Goal: Task Accomplishment & Management: Use online tool/utility

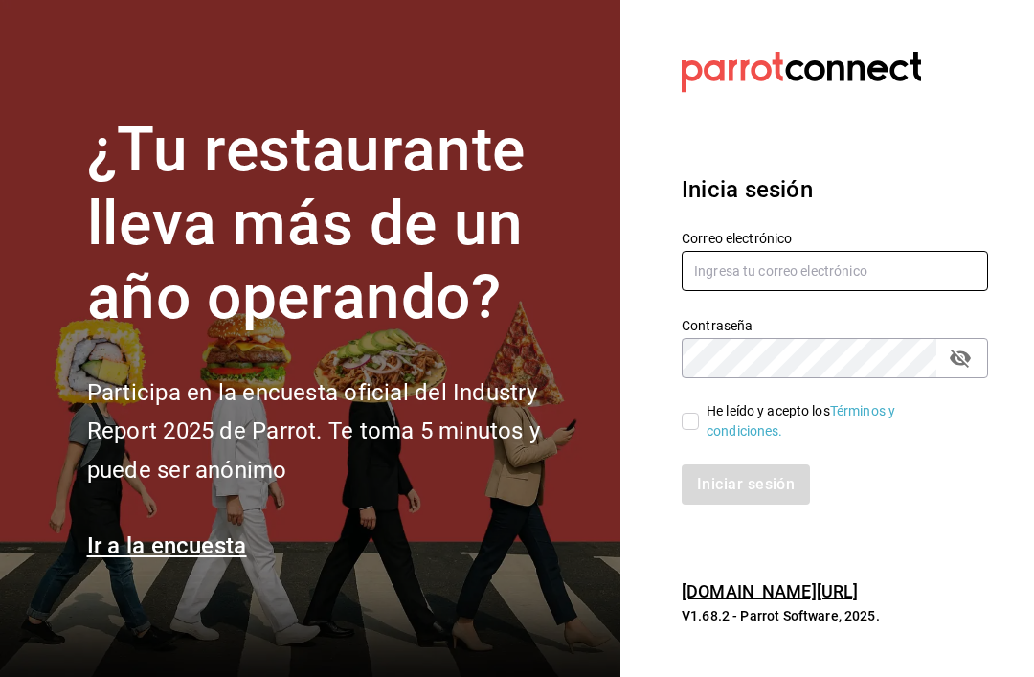
click at [873, 291] on input "text" at bounding box center [835, 271] width 306 height 40
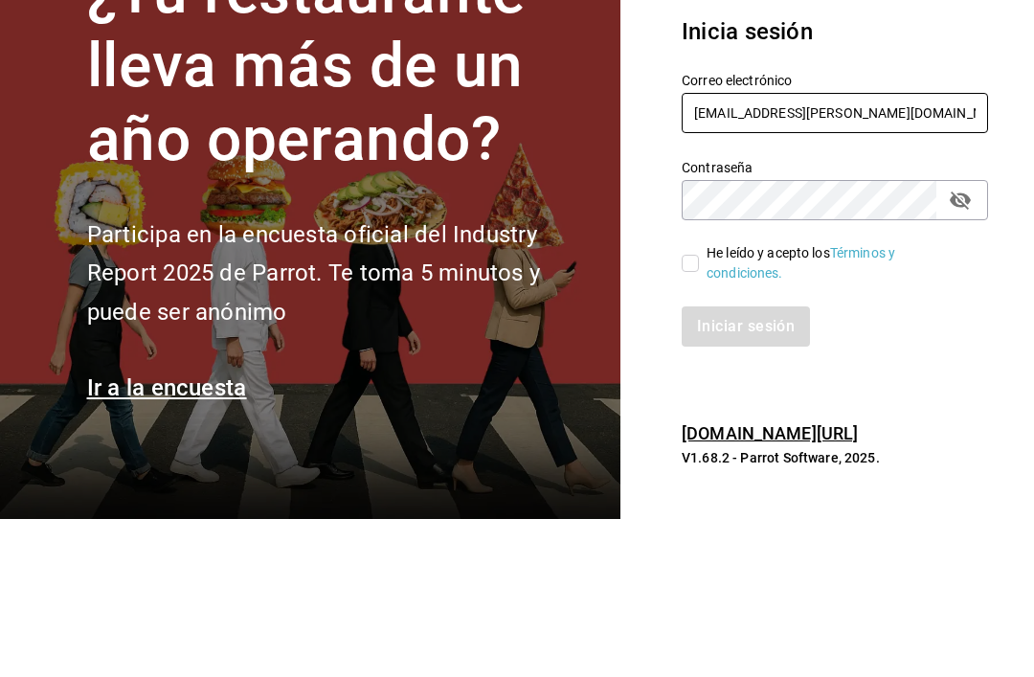
type input "sommelier@koli.mx"
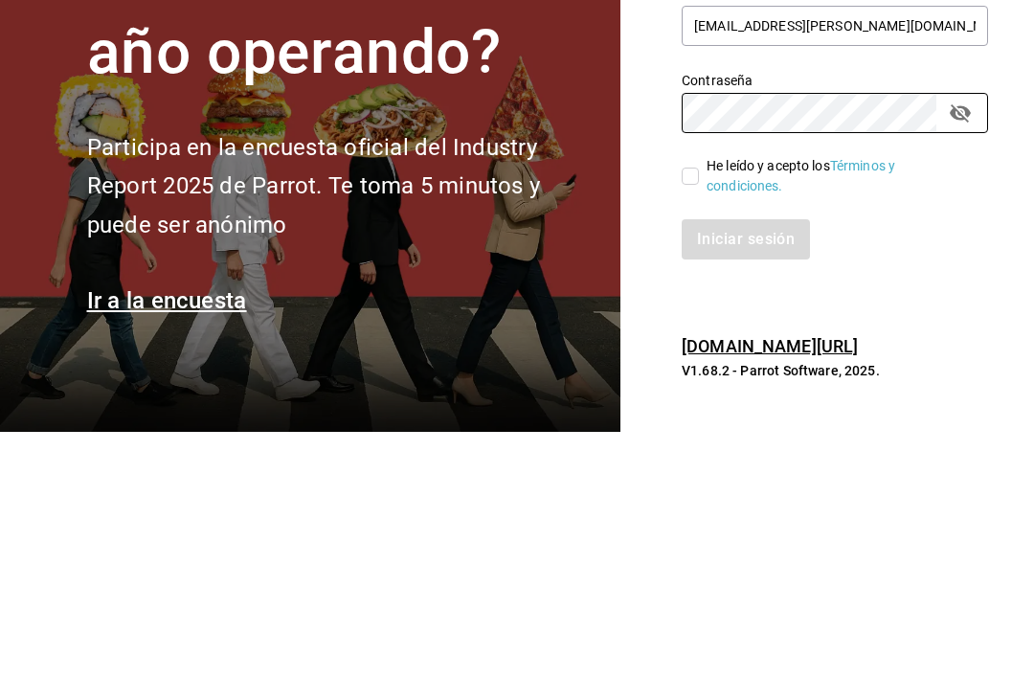
click at [685, 413] on input "He leído y acepto los Términos y condiciones." at bounding box center [690, 421] width 17 height 17
checkbox input "true"
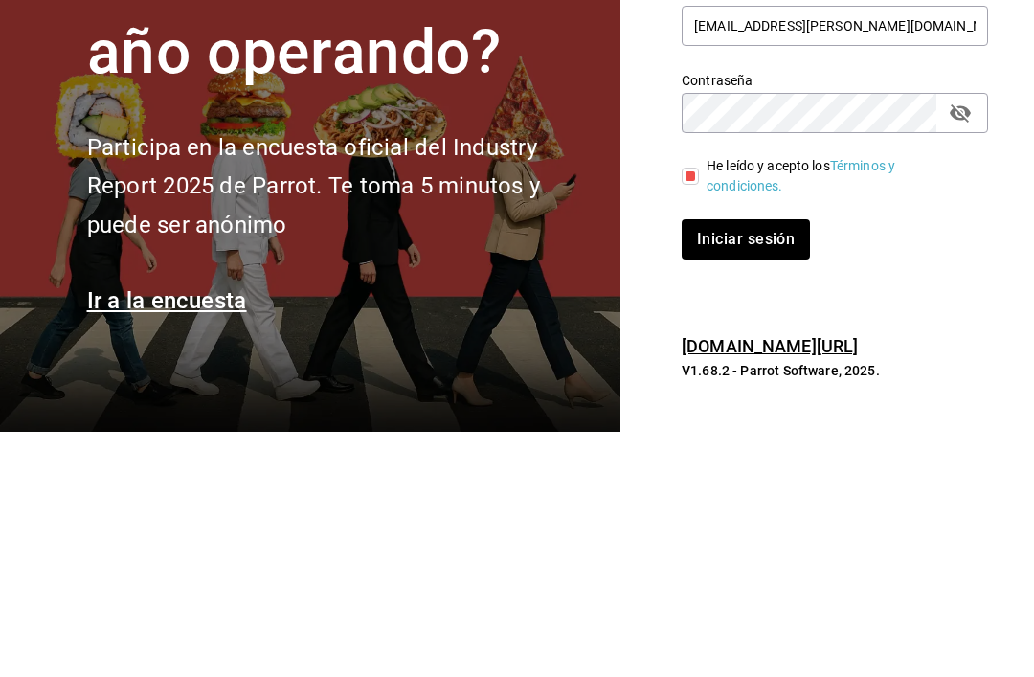
scroll to position [61, 0]
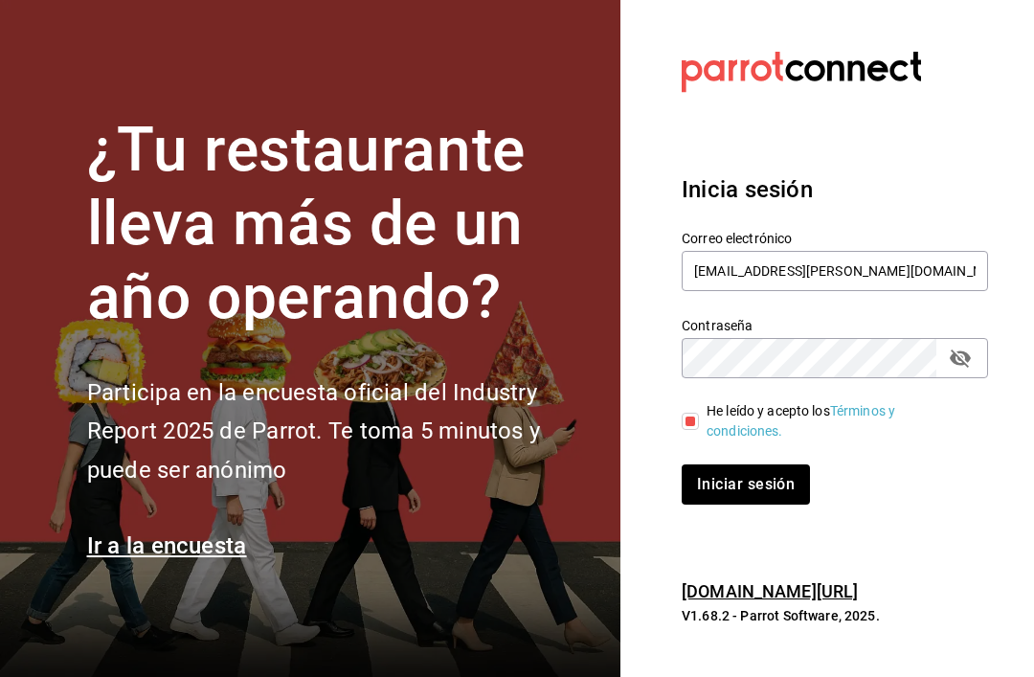
click at [731, 465] on button "Iniciar sesión" at bounding box center [746, 485] width 128 height 40
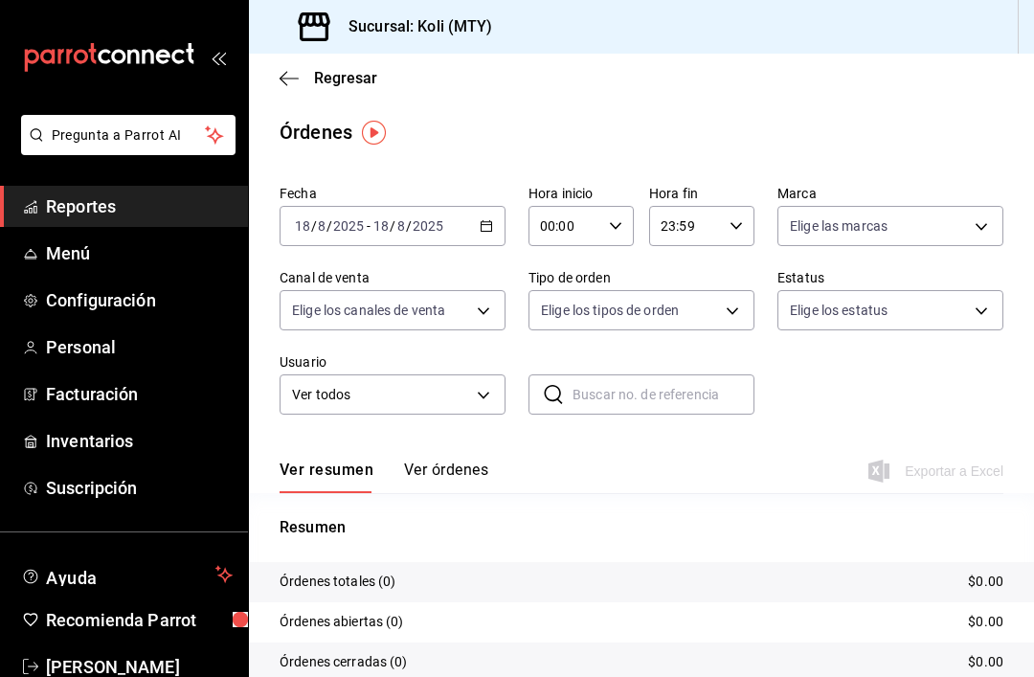
click at [490, 215] on div "[DATE] [DATE] - [DATE] [DATE]" at bounding box center [393, 226] width 226 height 40
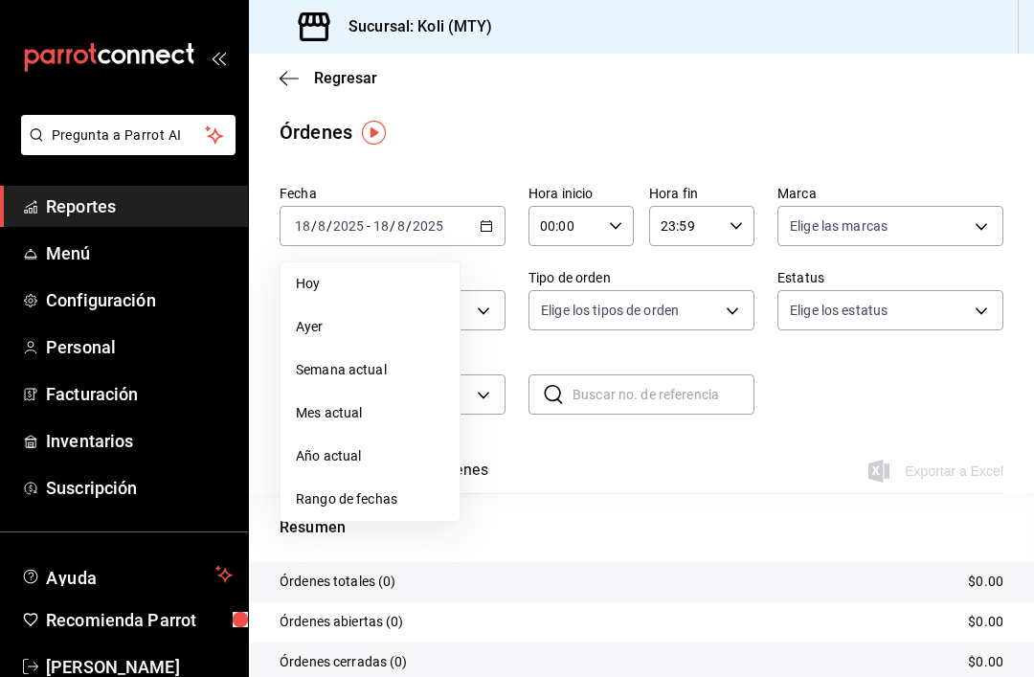
click at [639, 571] on tr "Órdenes totales (0) $0.00" at bounding box center [641, 582] width 785 height 40
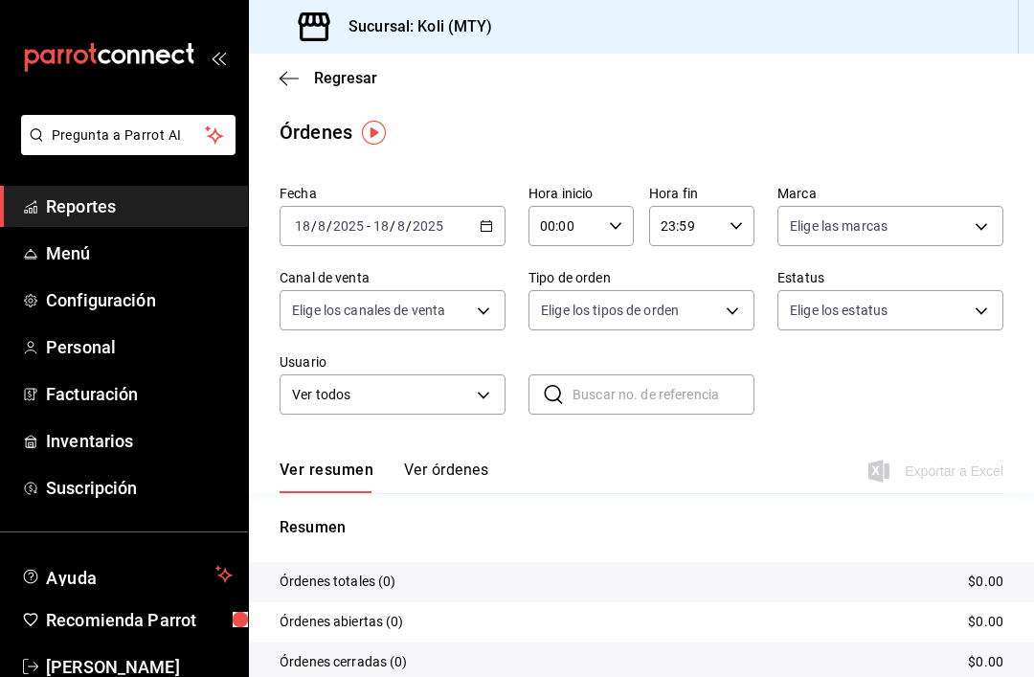
click at [271, 86] on div "Regresar" at bounding box center [641, 78] width 785 height 49
click at [290, 85] on icon "button" at bounding box center [289, 78] width 19 height 17
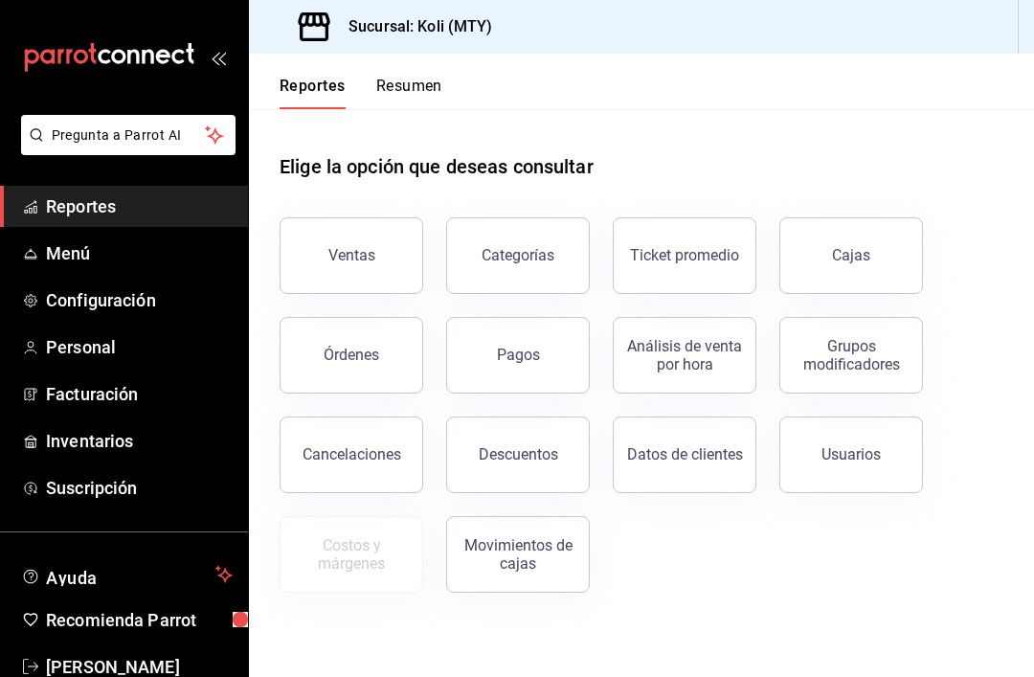
click at [383, 261] on button "Ventas" at bounding box center [352, 255] width 144 height 77
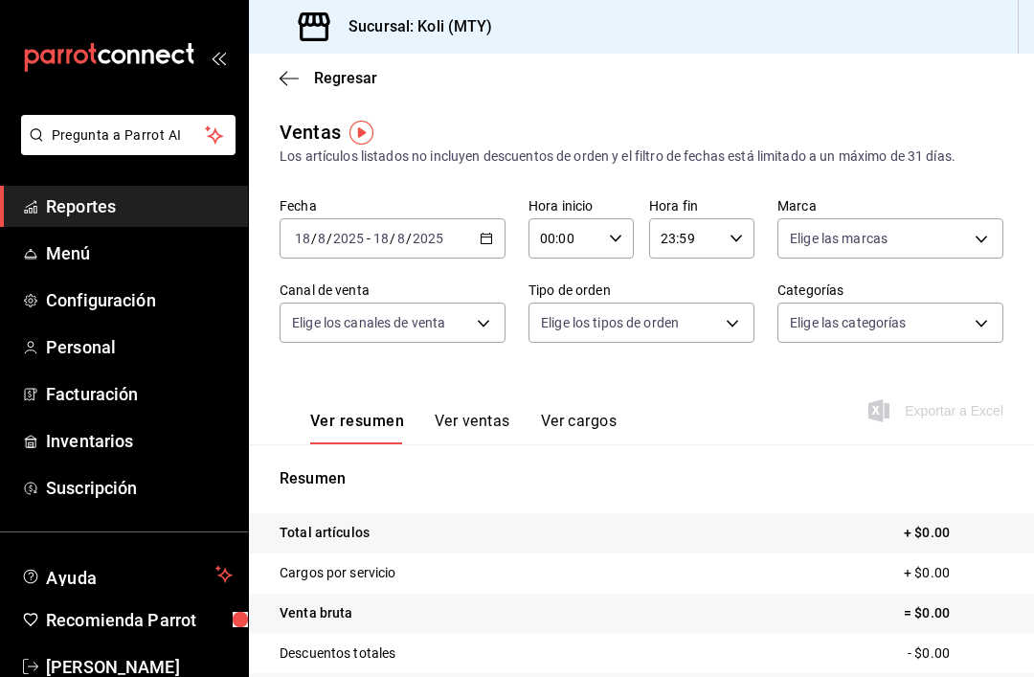
click at [488, 237] on icon "button" at bounding box center [486, 238] width 13 height 13
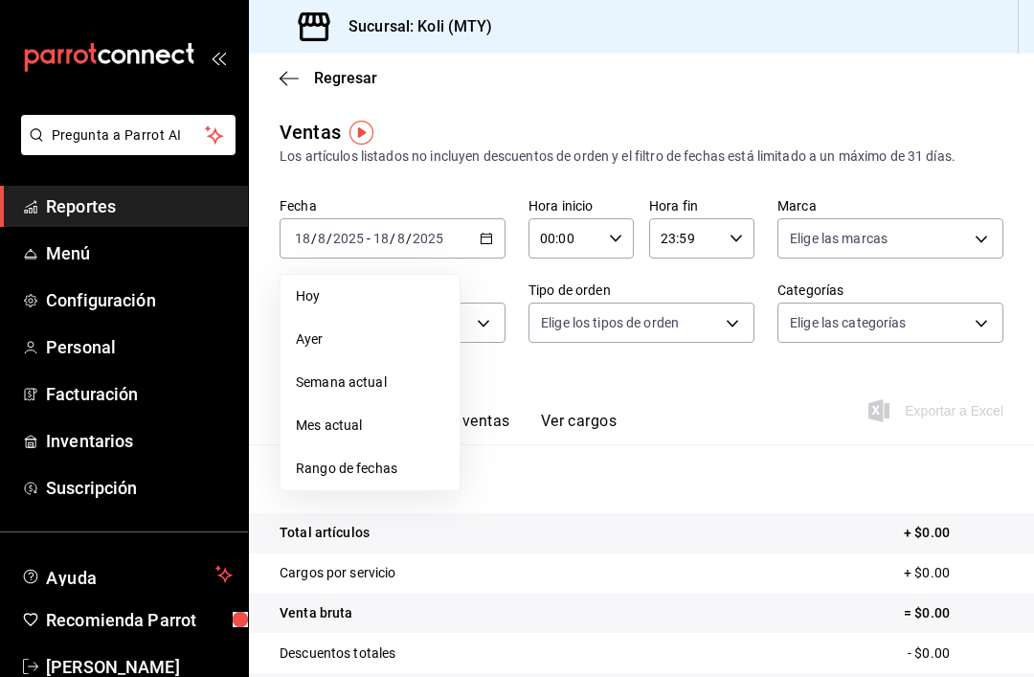
click at [373, 465] on span "Rango de fechas" at bounding box center [370, 469] width 148 height 20
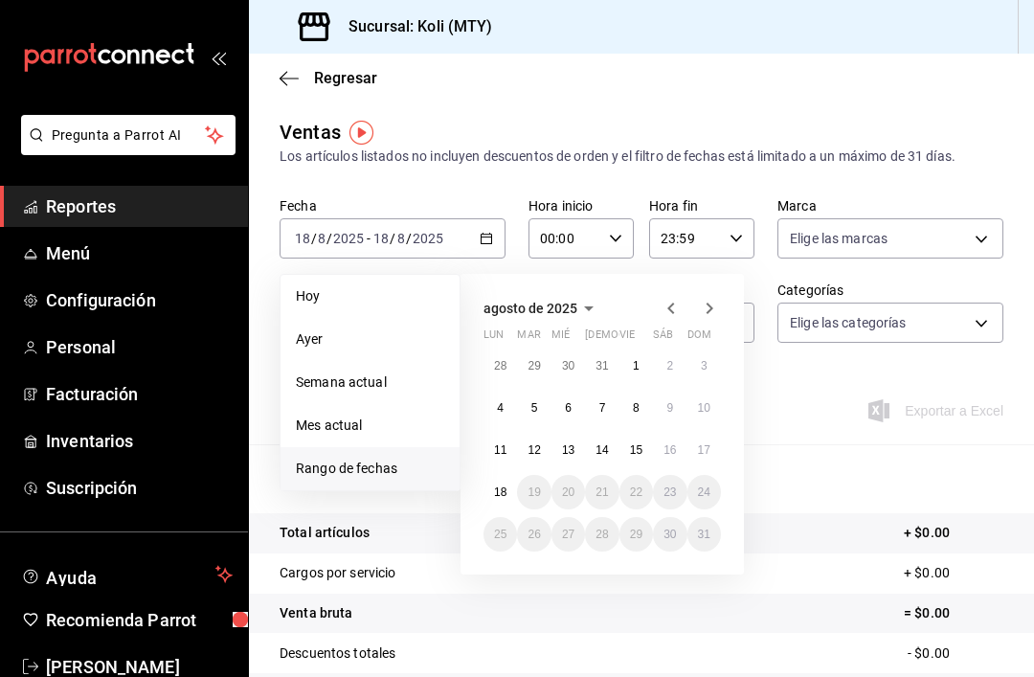
click at [669, 306] on icon "button" at bounding box center [671, 308] width 23 height 23
click at [498, 489] on abbr "21" at bounding box center [500, 492] width 12 height 13
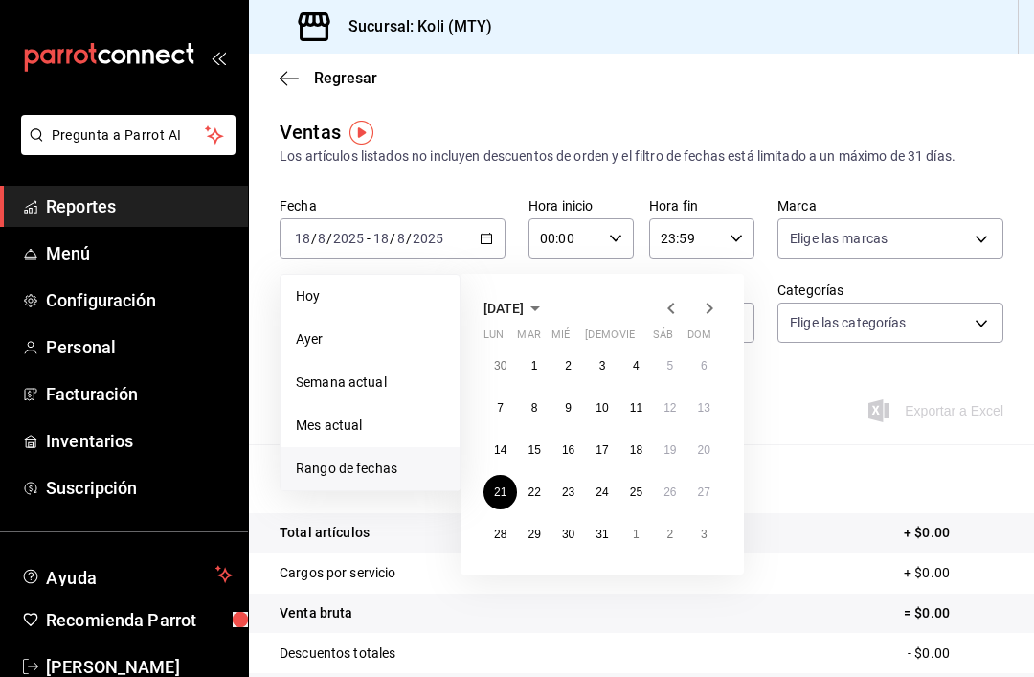
click at [705, 317] on icon "button" at bounding box center [709, 308] width 23 height 23
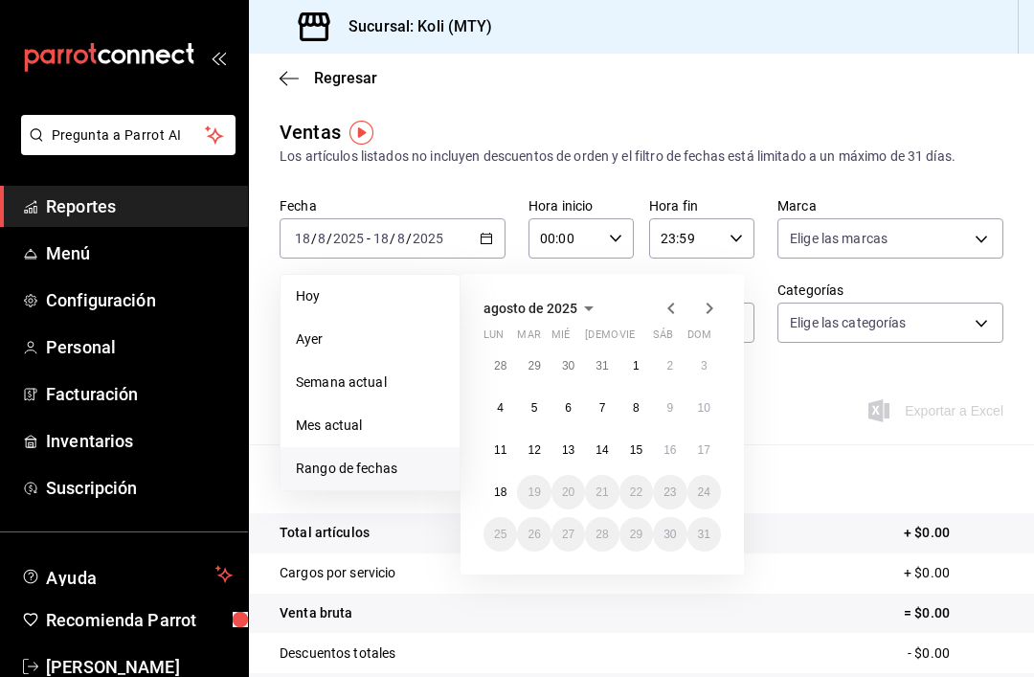
click at [705, 444] on abbr "17" at bounding box center [704, 449] width 12 height 13
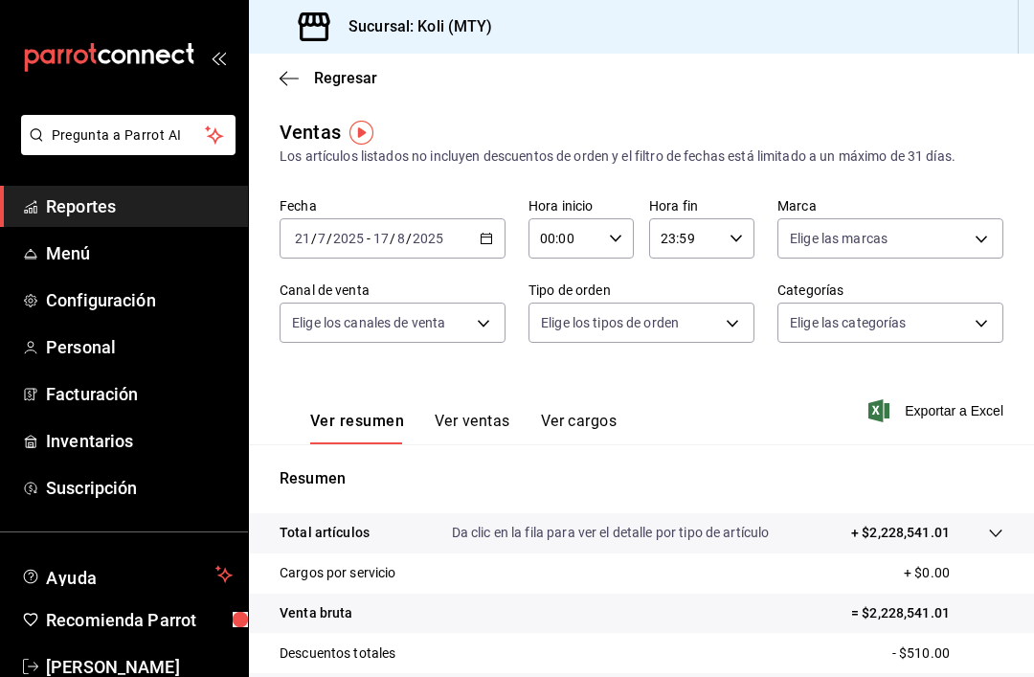
click at [807, 324] on body "Pregunta a Parrot AI Reportes Menú Configuración Personal Facturación Inventari…" at bounding box center [517, 338] width 1034 height 677
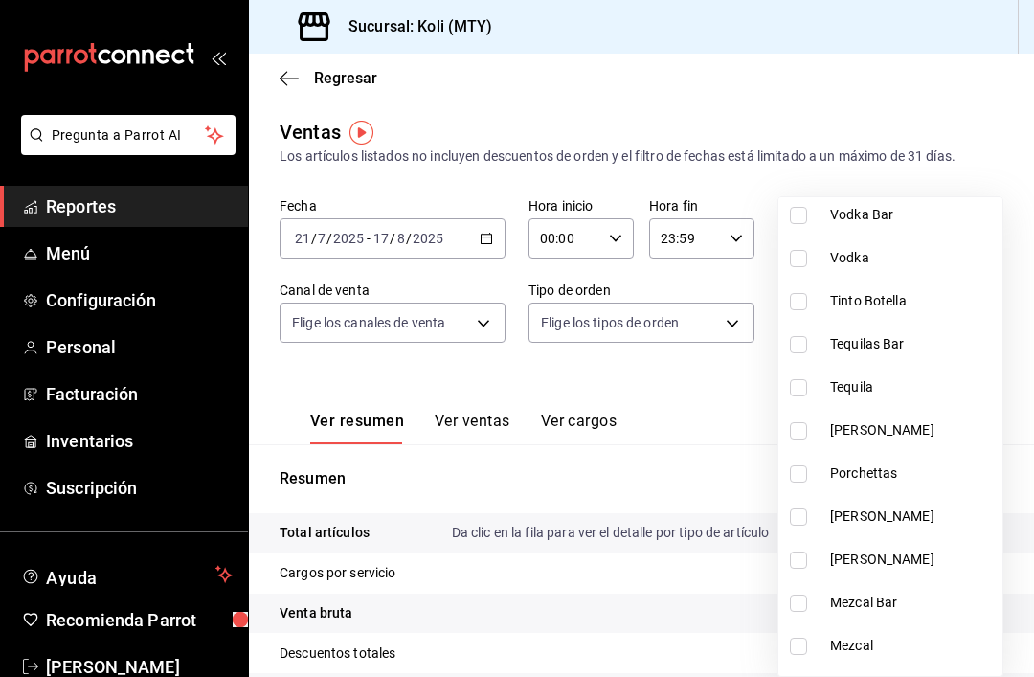
scroll to position [1019, 0]
click at [805, 296] on input "checkbox" at bounding box center [798, 301] width 17 height 17
checkbox input "true"
type input "3ea53f83-a0f4-4668-a2f4-a2edb9ddd817"
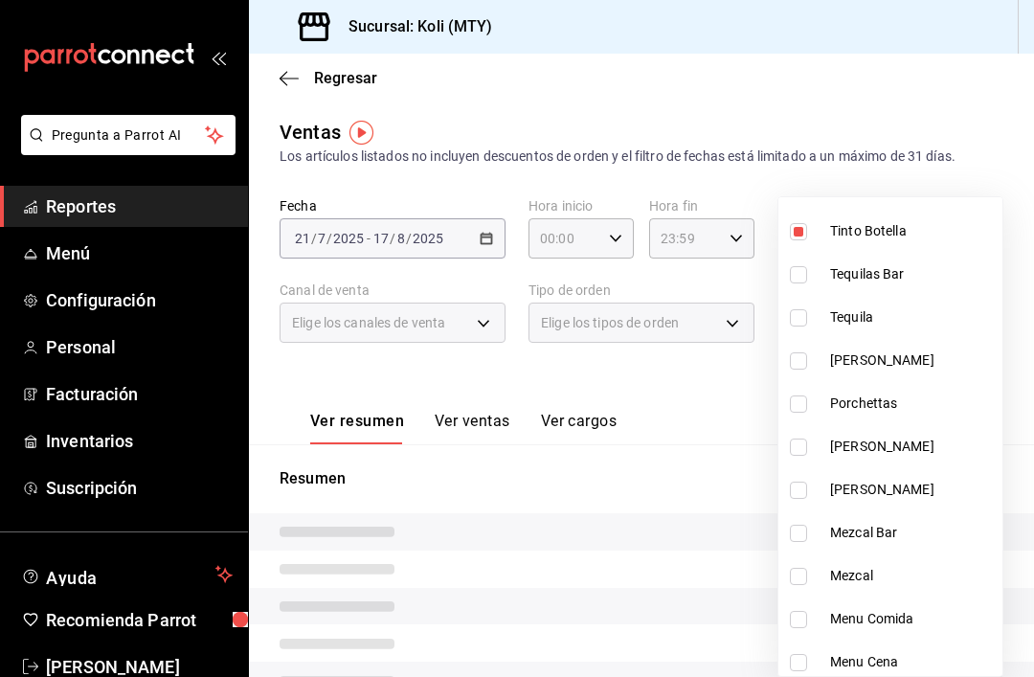
scroll to position [1097, 0]
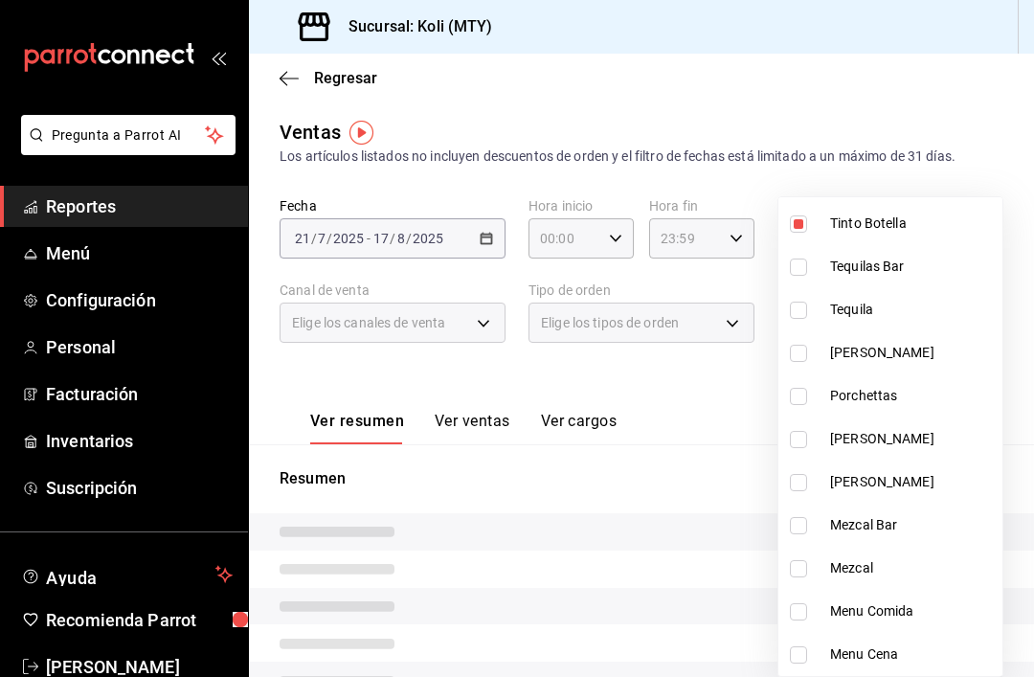
click at [800, 354] on input "checkbox" at bounding box center [798, 353] width 17 height 17
checkbox input "true"
type input "3ea53f83-a0f4-4668-a2f4-a2edb9ddd817,0af6a3ec-f1fe-41be-9acb-a56d6f761fe6"
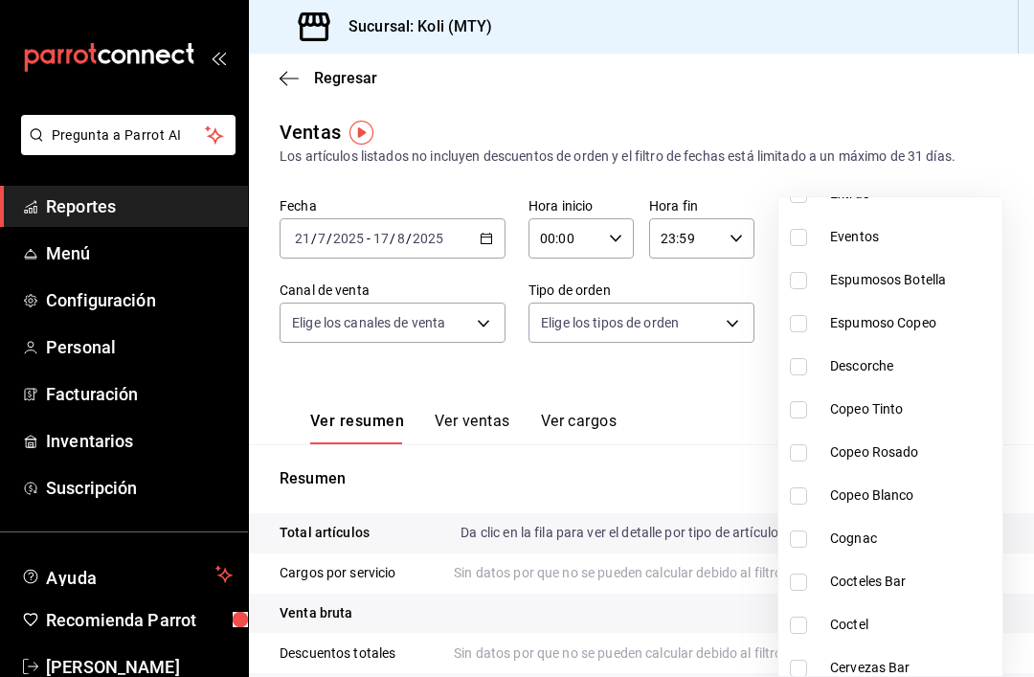
scroll to position [1816, 0]
click at [797, 278] on input "checkbox" at bounding box center [798, 280] width 17 height 17
checkbox input "true"
type input "3ea53f83-a0f4-4668-a2f4-a2edb9ddd817,0af6a3ec-f1fe-41be-9acb-a56d6f761fe6,87e0e…"
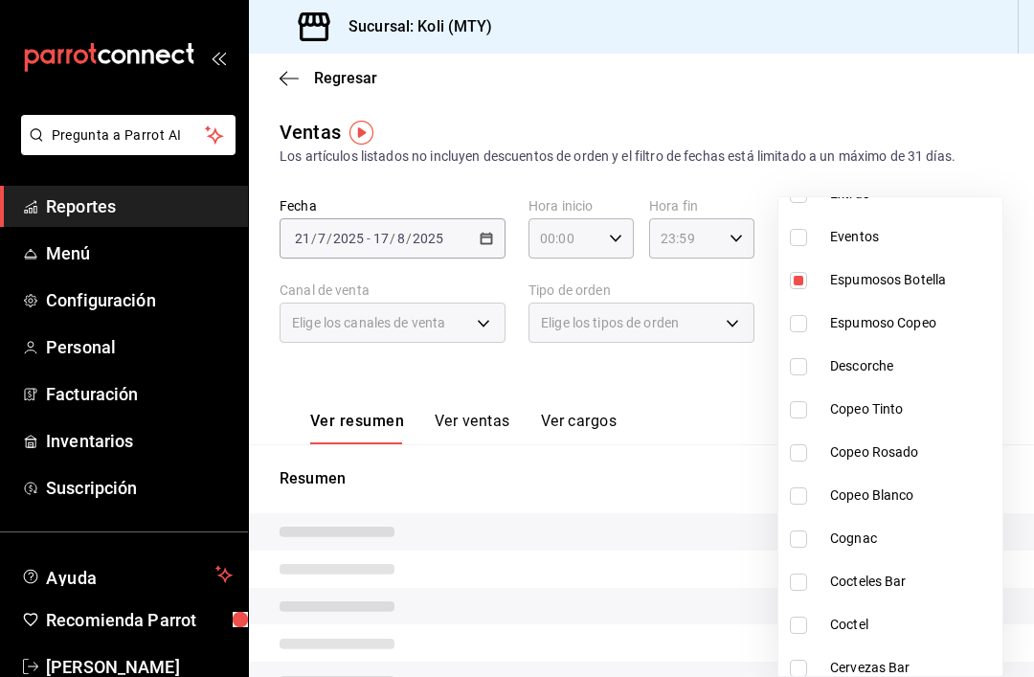
click at [804, 319] on input "checkbox" at bounding box center [798, 323] width 17 height 17
checkbox input "true"
type input "3ea53f83-a0f4-4668-a2f4-a2edb9ddd817,0af6a3ec-f1fe-41be-9acb-a56d6f761fe6,87e0e…"
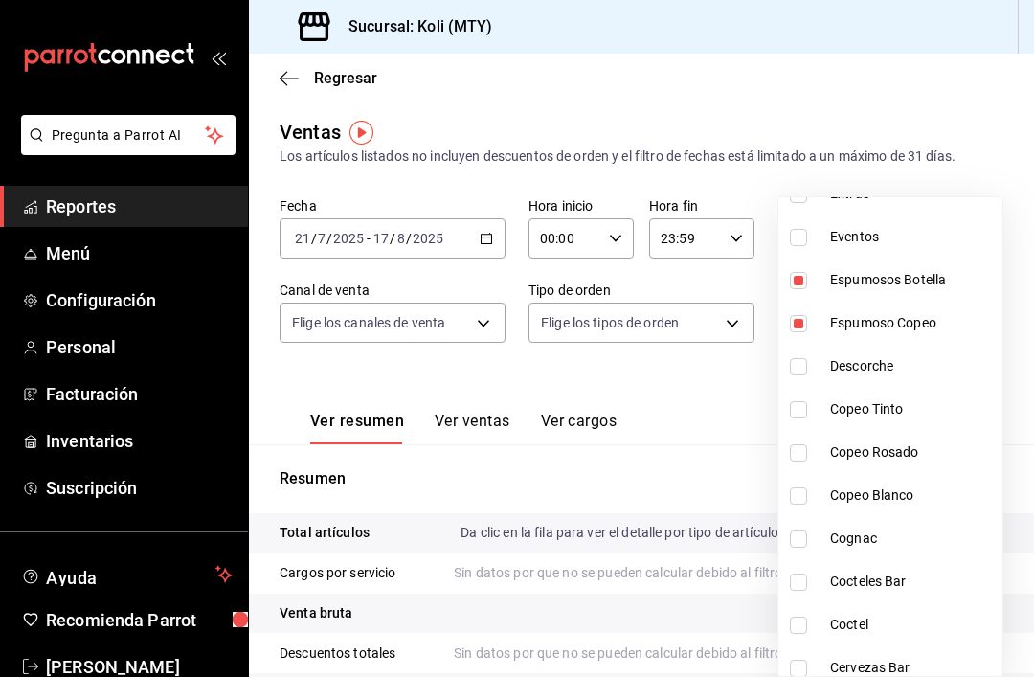
click at [805, 454] on input "checkbox" at bounding box center [798, 452] width 17 height 17
checkbox input "true"
type input "3ea53f83-a0f4-4668-a2f4-a2edb9ddd817,0af6a3ec-f1fe-41be-9acb-a56d6f761fe6,87e0e…"
click at [800, 407] on input "checkbox" at bounding box center [798, 409] width 17 height 17
checkbox input "true"
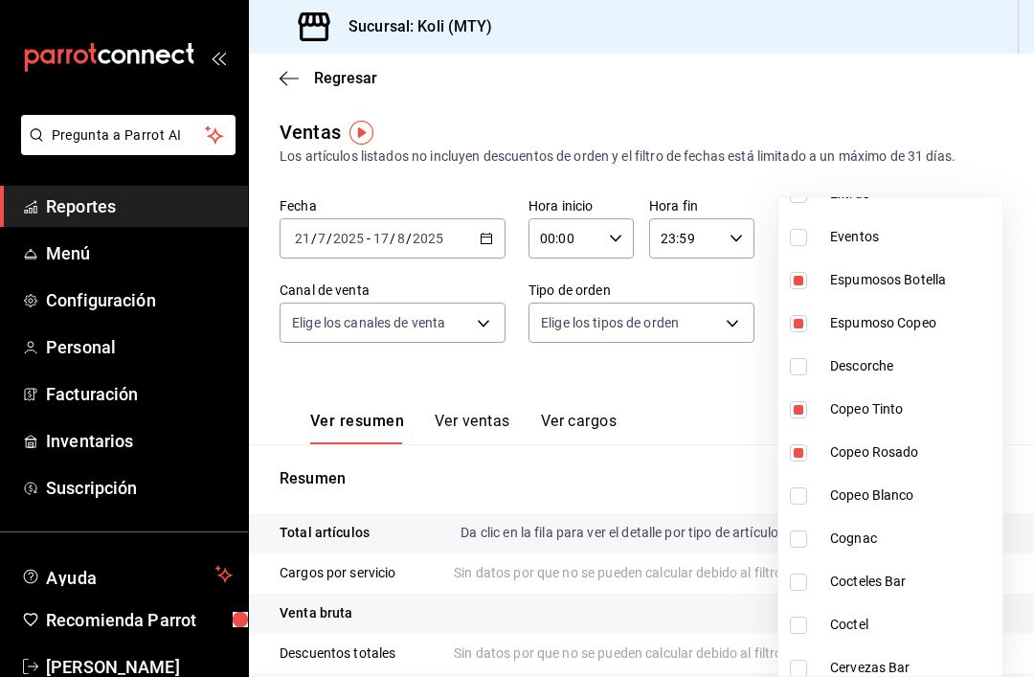
type input "3ea53f83-a0f4-4668-a2f4-a2edb9ddd817,0af6a3ec-f1fe-41be-9acb-a56d6f761fe6,87e0e…"
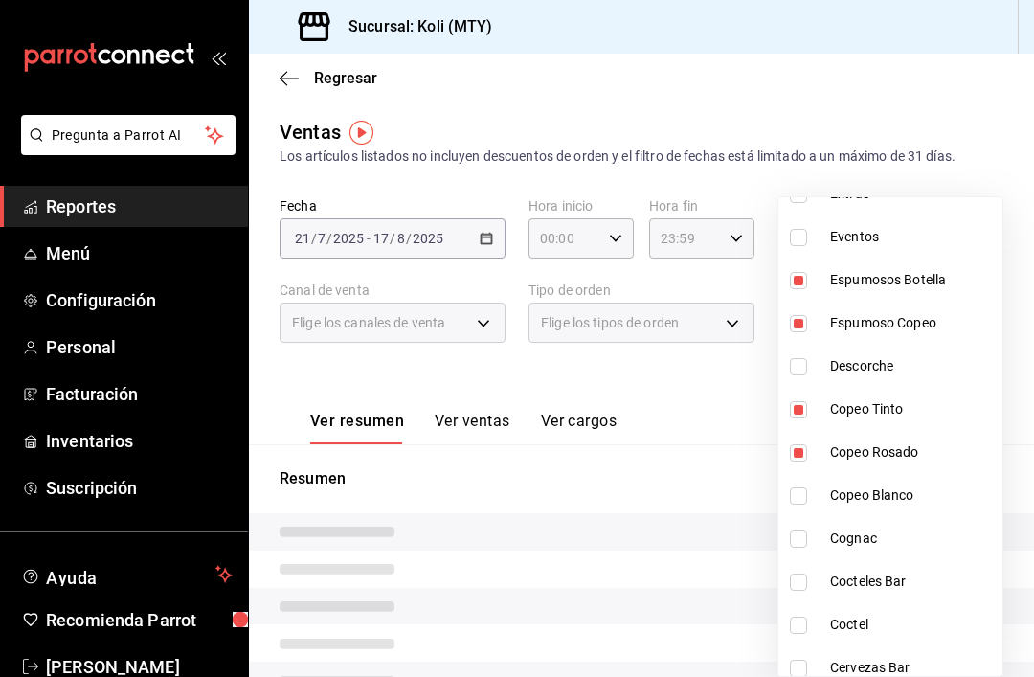
click at [795, 497] on input "checkbox" at bounding box center [798, 496] width 17 height 17
checkbox input "true"
type input "3ea53f83-a0f4-4668-a2f4-a2edb9ddd817,0af6a3ec-f1fe-41be-9acb-a56d6f761fe6,87e0e…"
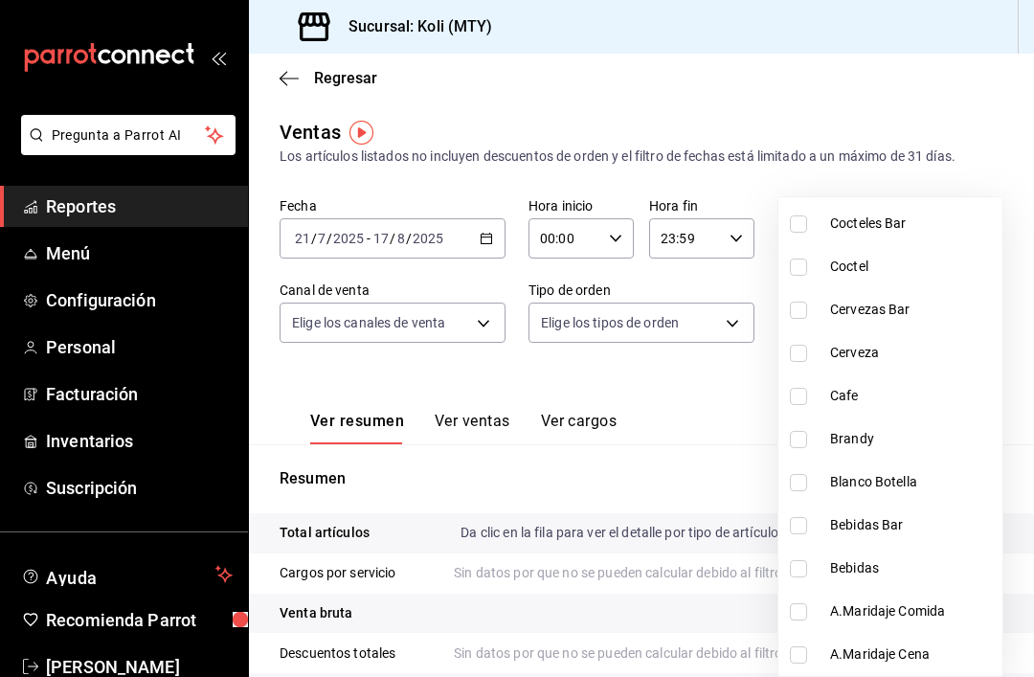
scroll to position [2174, 0]
click at [800, 486] on input "checkbox" at bounding box center [798, 482] width 17 height 17
checkbox input "true"
type input "3ea53f83-a0f4-4668-a2f4-a2edb9ddd817,0af6a3ec-f1fe-41be-9acb-a56d6f761fe6,87e0e…"
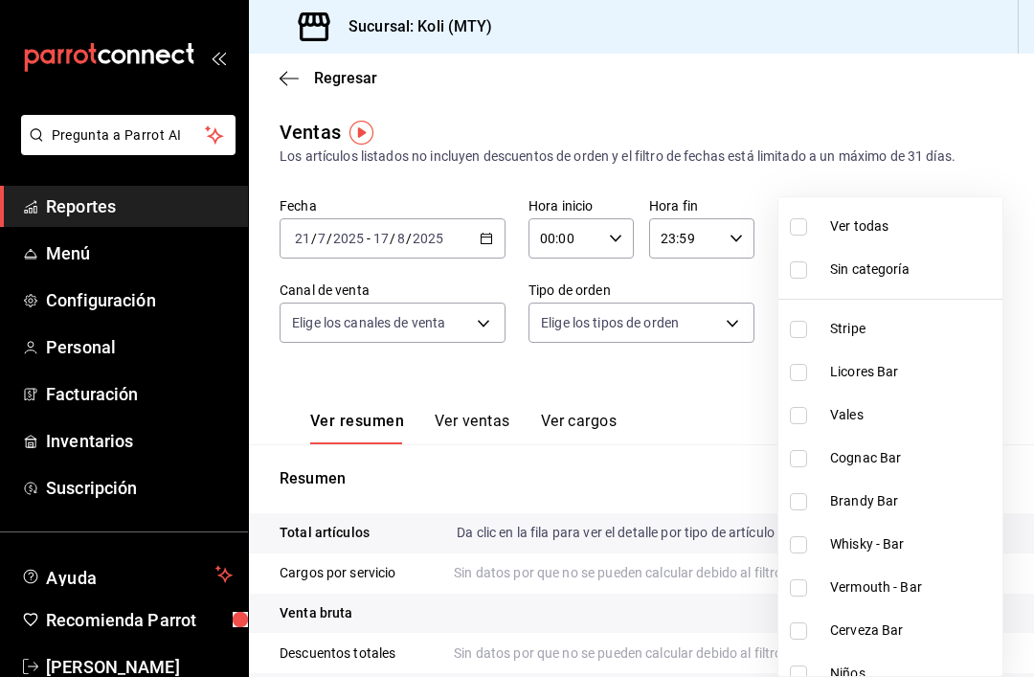
click at [713, 458] on div at bounding box center [517, 338] width 1034 height 677
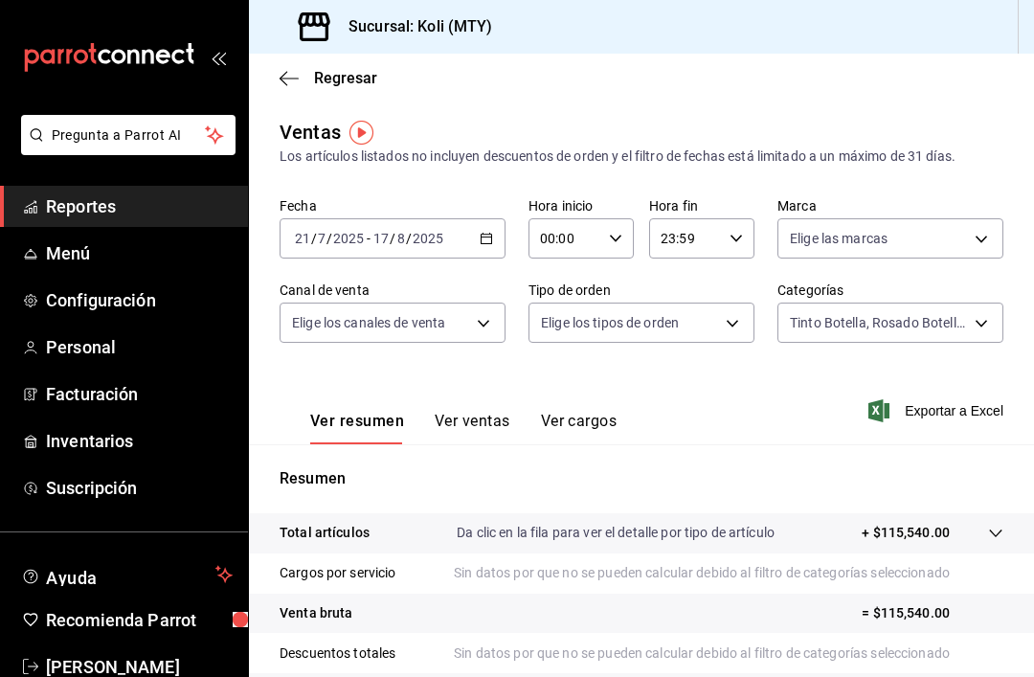
click at [920, 420] on span "Exportar a Excel" at bounding box center [938, 410] width 131 height 23
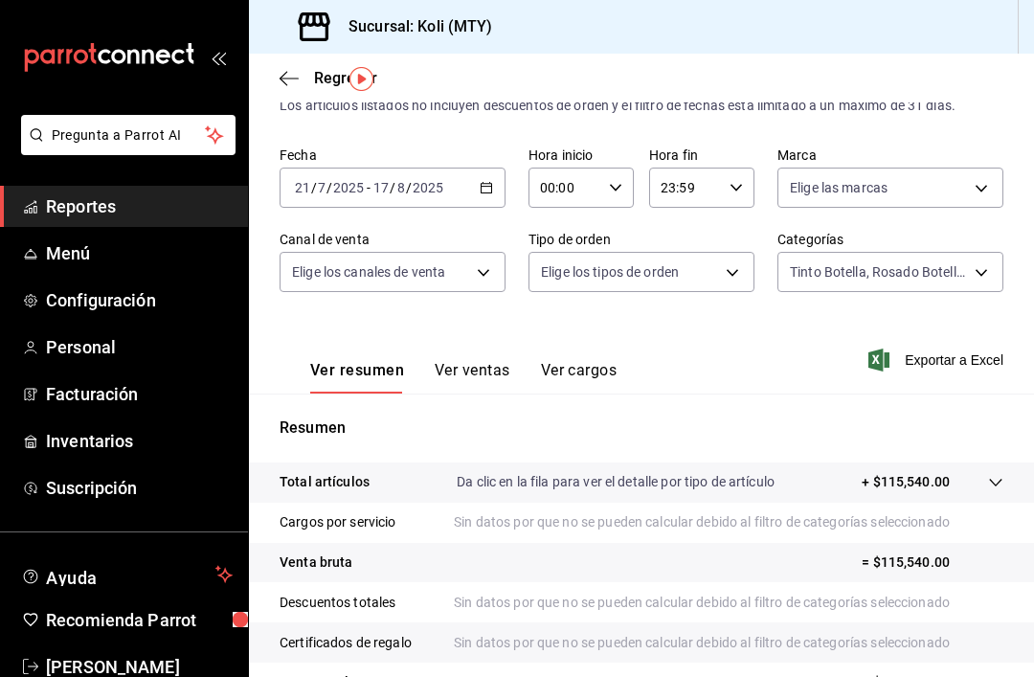
scroll to position [36, 0]
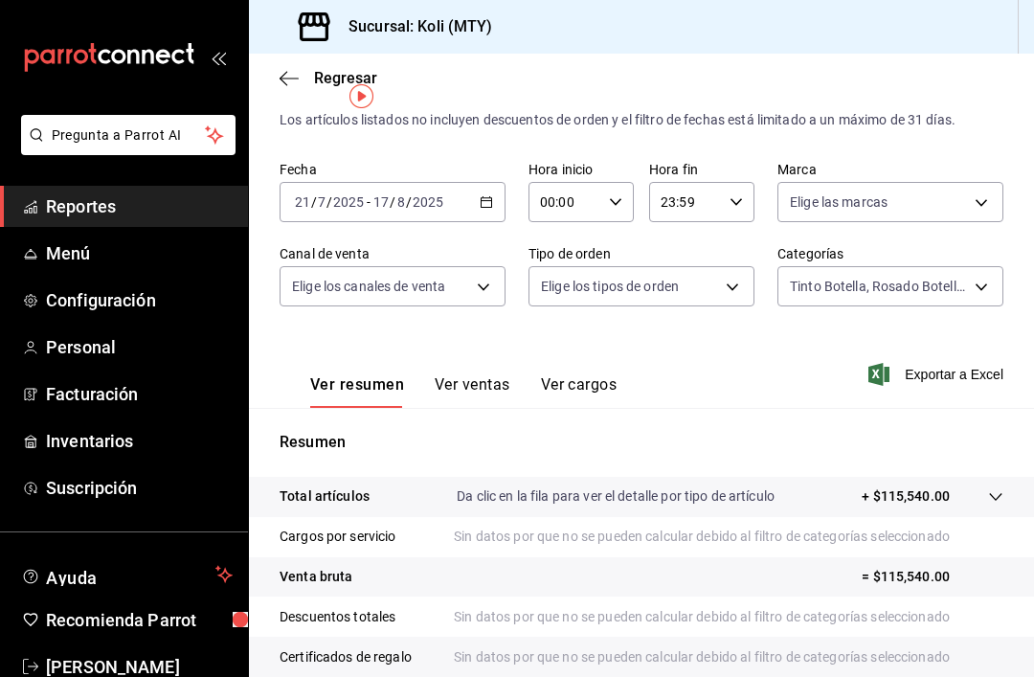
click at [943, 272] on body "Pregunta a Parrot AI Reportes Menú Configuración Personal Facturación Inventari…" at bounding box center [517, 338] width 1034 height 677
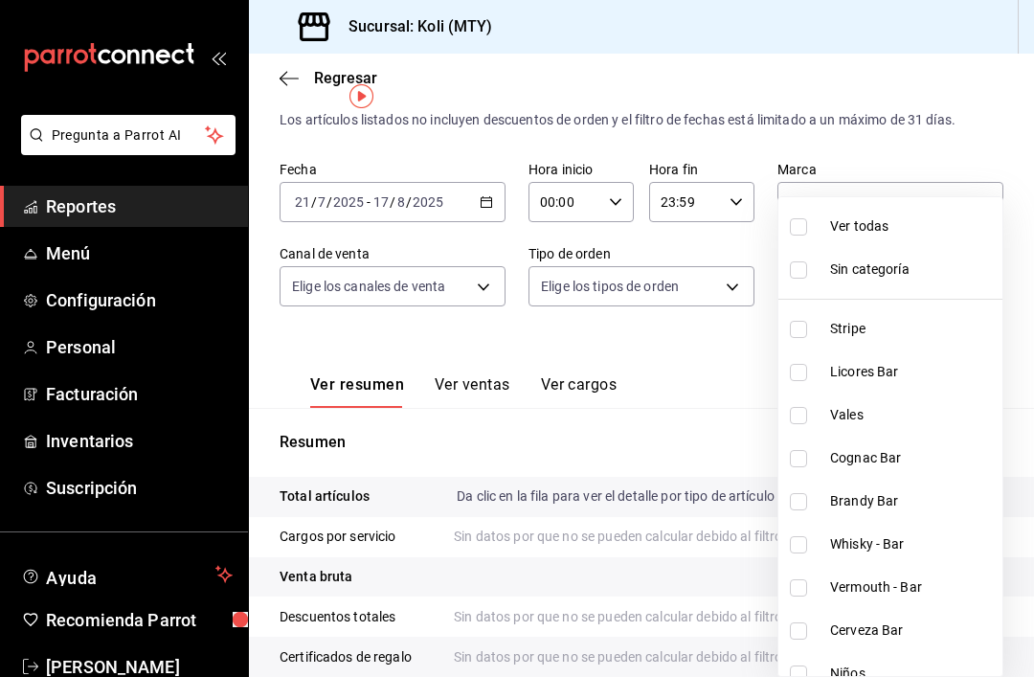
click at [719, 394] on div at bounding box center [517, 338] width 1034 height 677
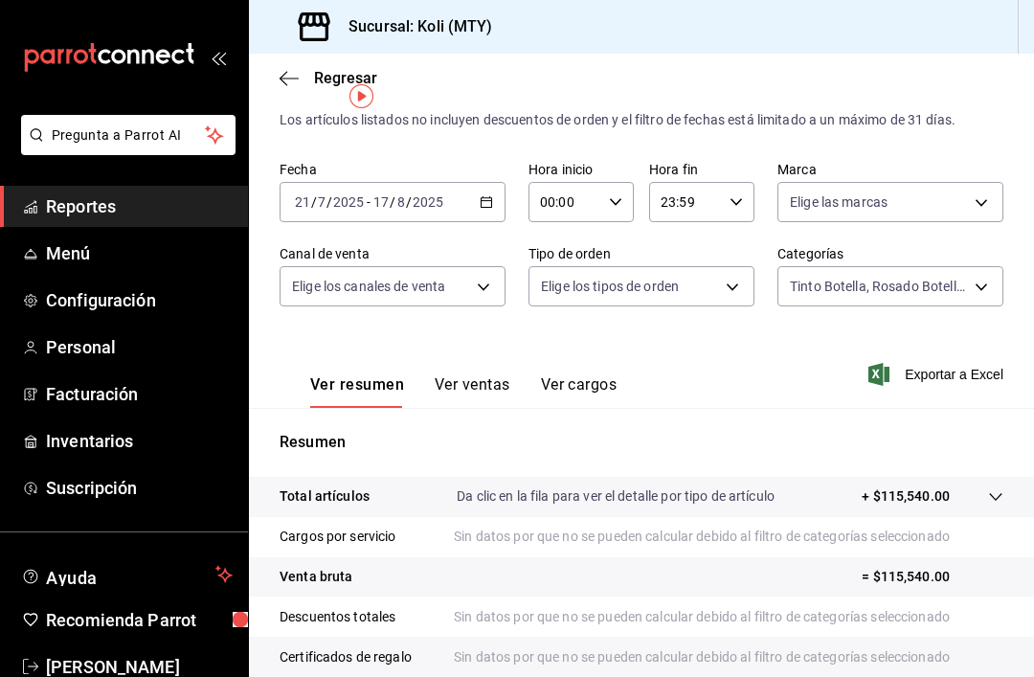
click at [486, 205] on icon "button" at bounding box center [486, 201] width 13 height 13
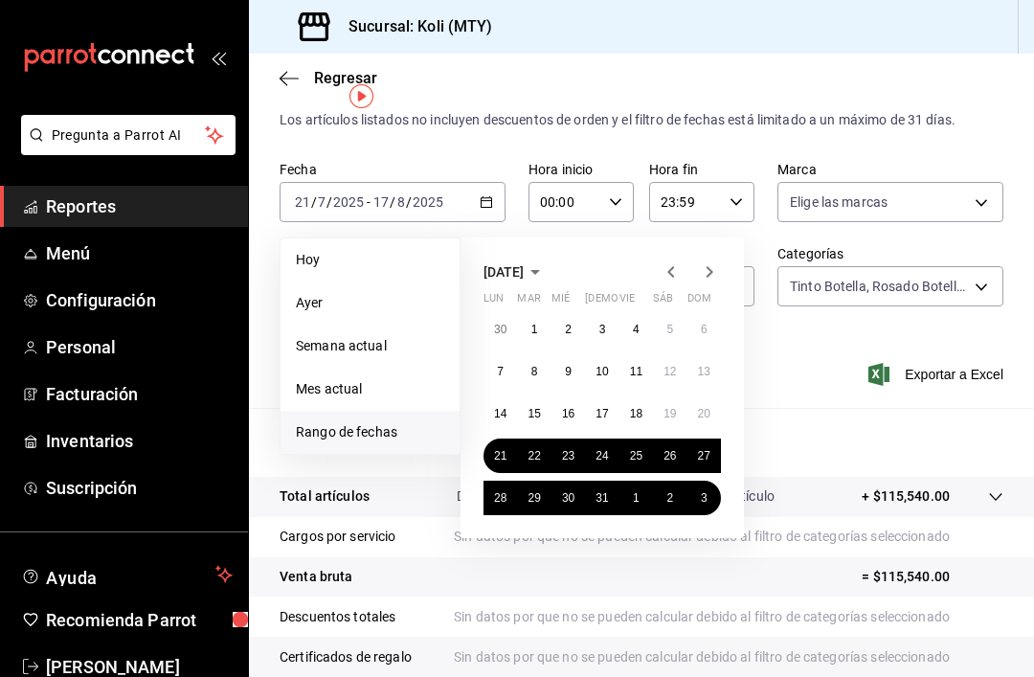
click at [673, 272] on icon "button" at bounding box center [671, 272] width 23 height 23
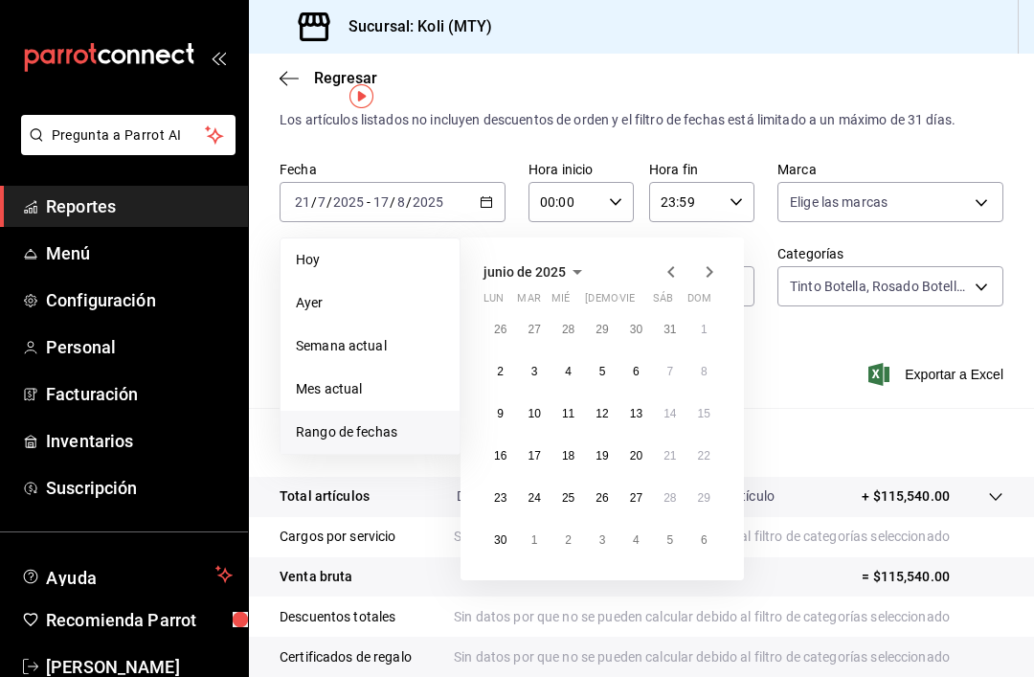
click at [667, 271] on icon "button" at bounding box center [671, 272] width 23 height 23
click at [667, 266] on icon "button" at bounding box center [671, 272] width 23 height 23
click at [533, 324] on abbr "1" at bounding box center [535, 329] width 7 height 13
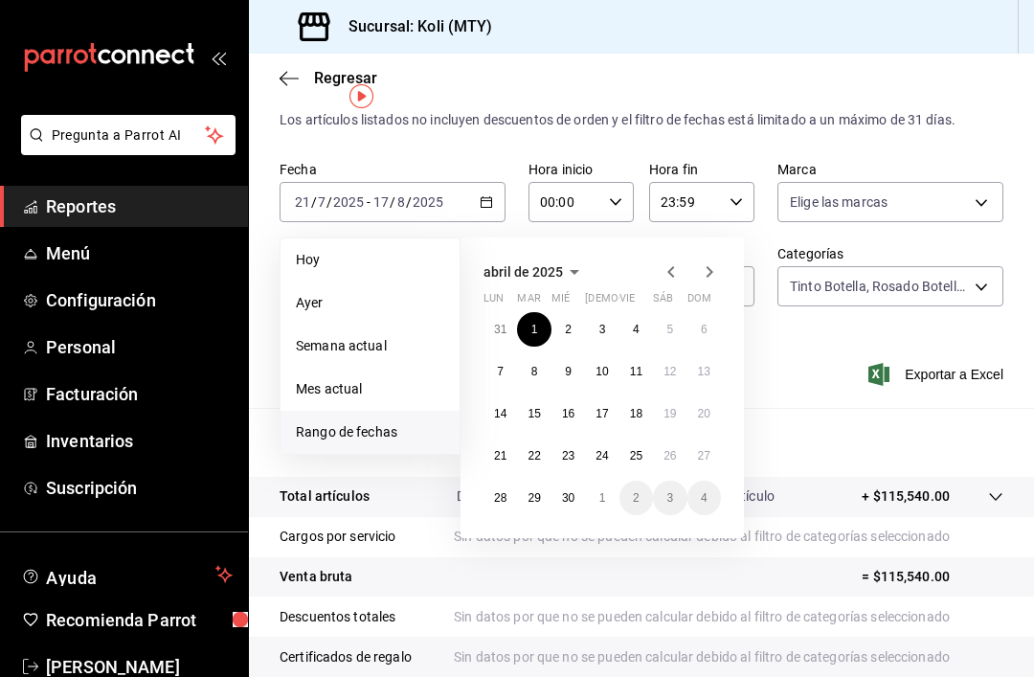
click at [707, 273] on icon "button" at bounding box center [709, 272] width 23 height 23
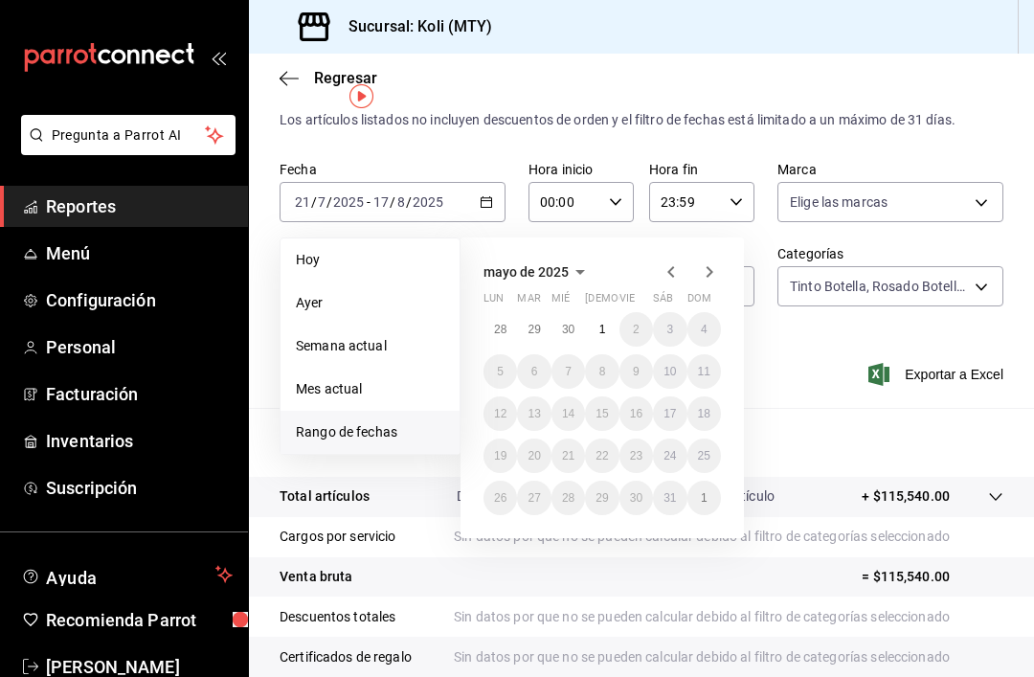
click at [706, 270] on icon "button" at bounding box center [709, 272] width 23 height 23
click at [706, 272] on icon "button" at bounding box center [709, 272] width 23 height 23
click at [707, 267] on icon "button" at bounding box center [710, 271] width 7 height 11
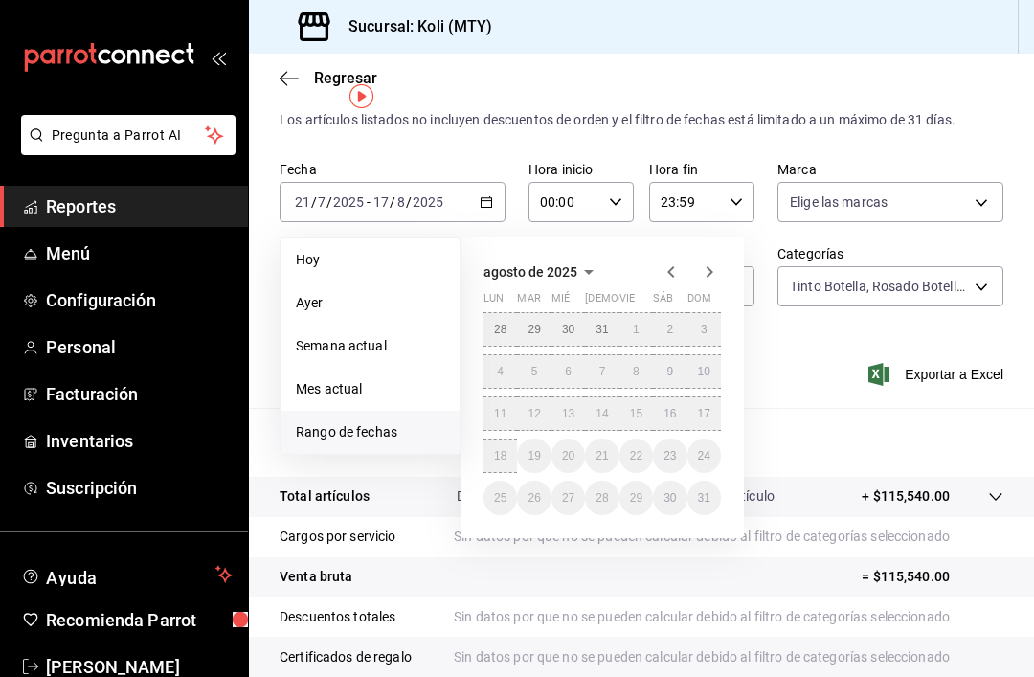
click at [500, 451] on abbr "18" at bounding box center [500, 455] width 12 height 13
click at [670, 270] on icon "button" at bounding box center [671, 271] width 7 height 11
click at [667, 272] on icon "button" at bounding box center [671, 272] width 23 height 23
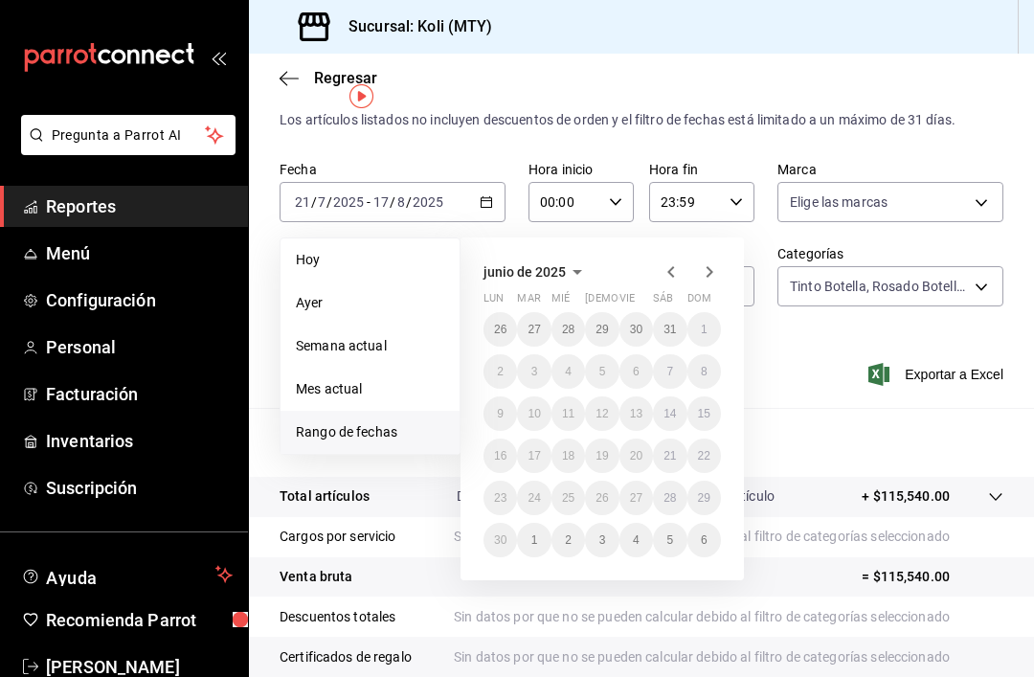
click at [673, 268] on icon "button" at bounding box center [671, 271] width 7 height 11
click at [666, 265] on icon "button" at bounding box center [671, 272] width 23 height 23
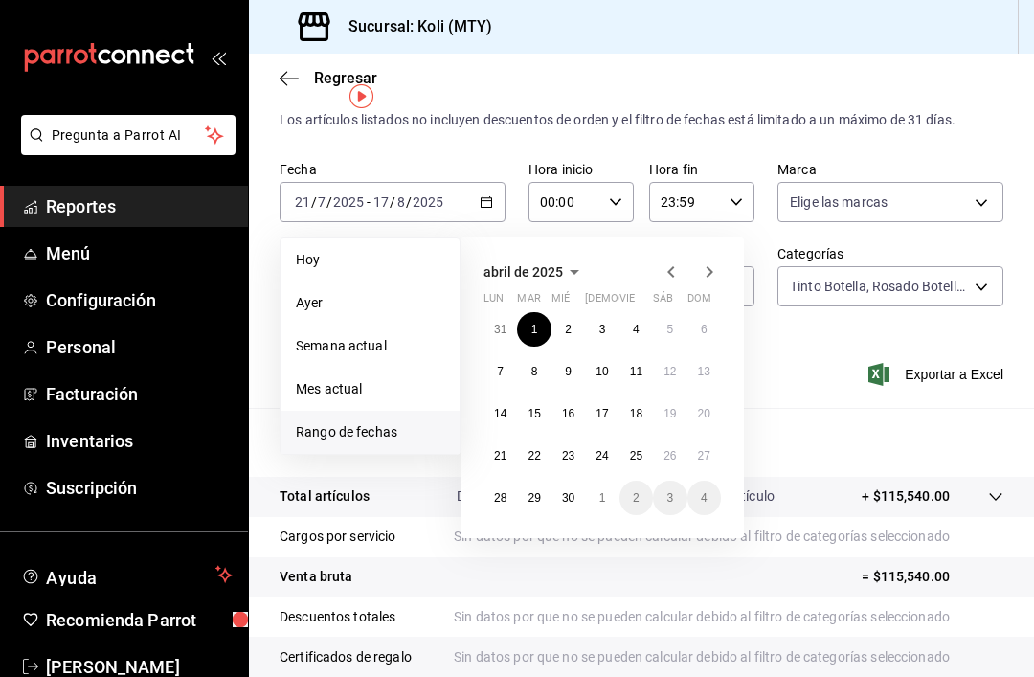
click at [707, 271] on icon "button" at bounding box center [709, 272] width 23 height 23
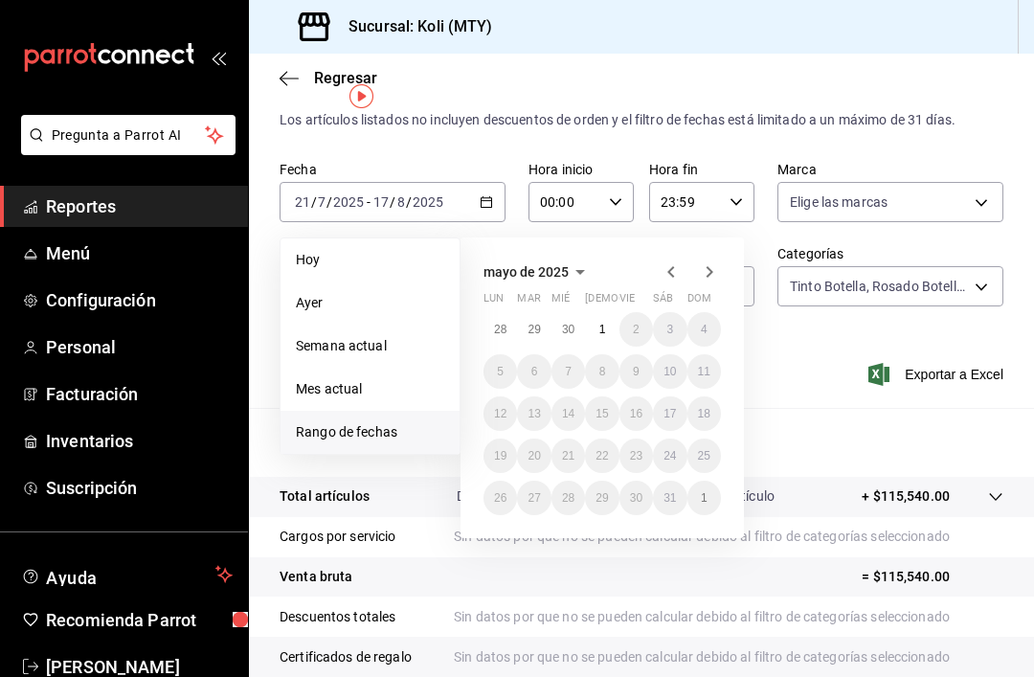
click at [814, 292] on body "Pregunta a Parrot AI Reportes Menú Configuración Personal Facturación Inventari…" at bounding box center [517, 338] width 1034 height 677
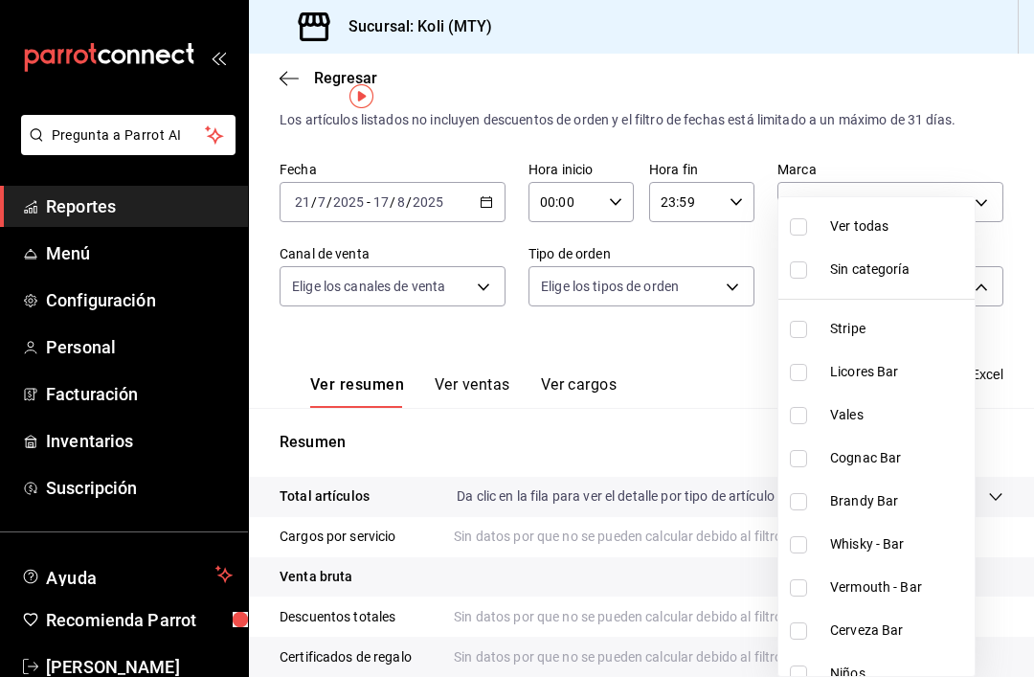
click at [698, 421] on div at bounding box center [517, 338] width 1034 height 677
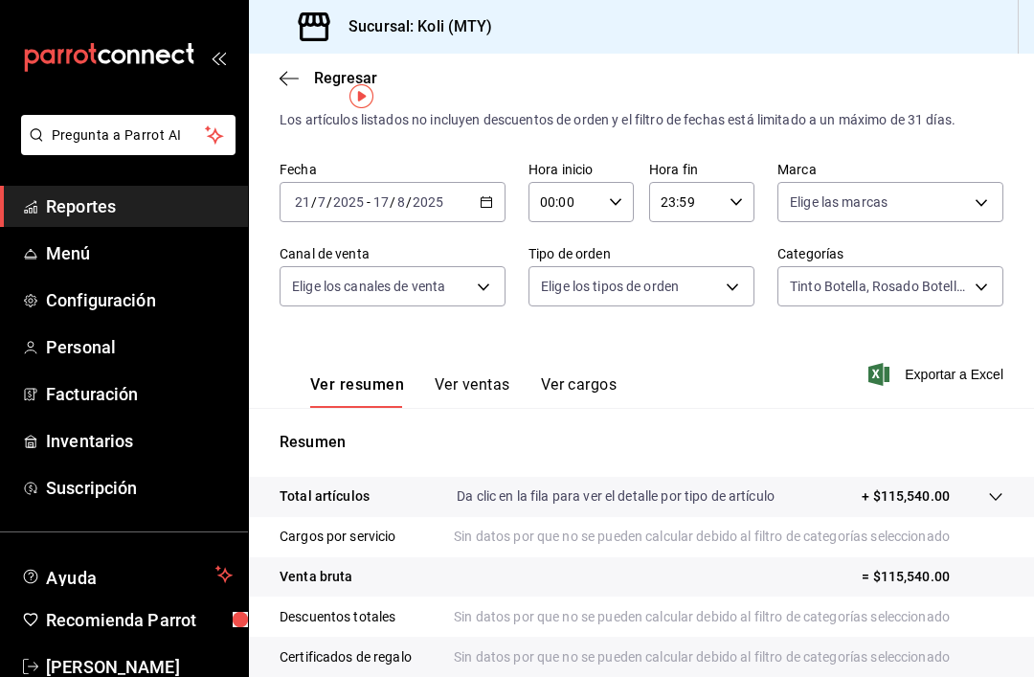
click at [276, 83] on div "Regresar" at bounding box center [641, 78] width 785 height 49
click at [285, 84] on icon "button" at bounding box center [289, 78] width 19 height 17
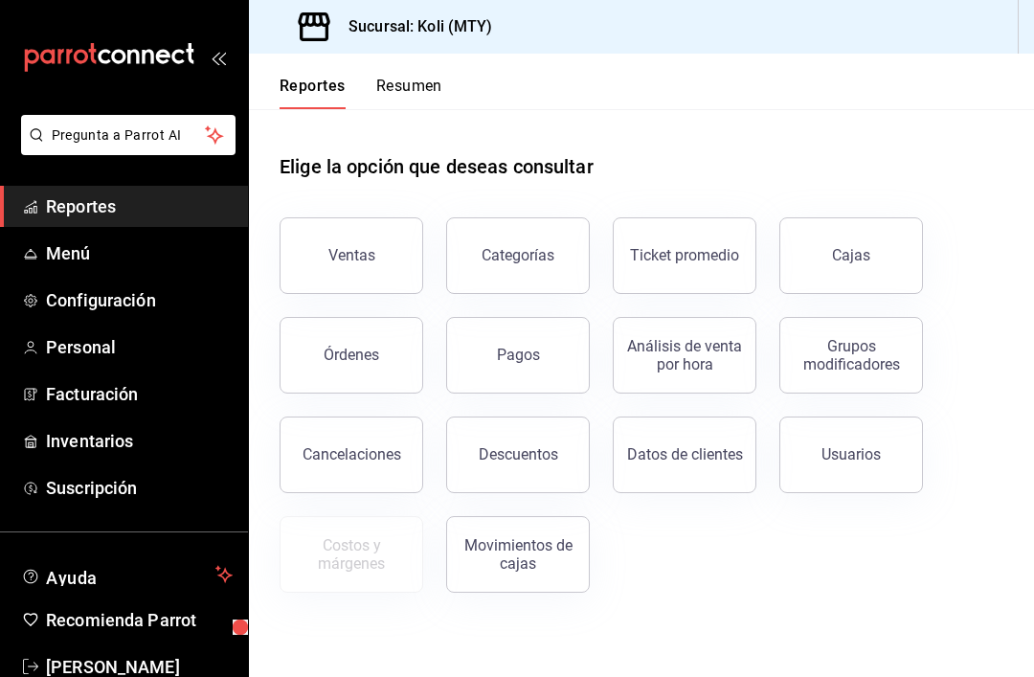
click at [349, 363] on div "Órdenes" at bounding box center [352, 355] width 56 height 18
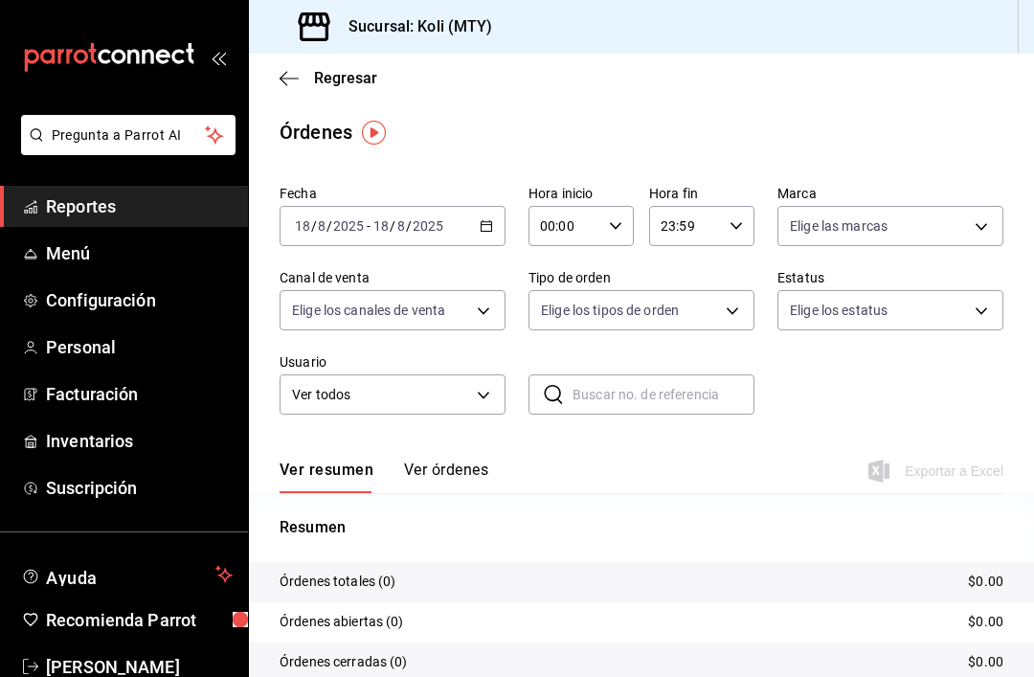
click at [482, 223] on \(Stroke\) "button" at bounding box center [486, 226] width 11 height 11
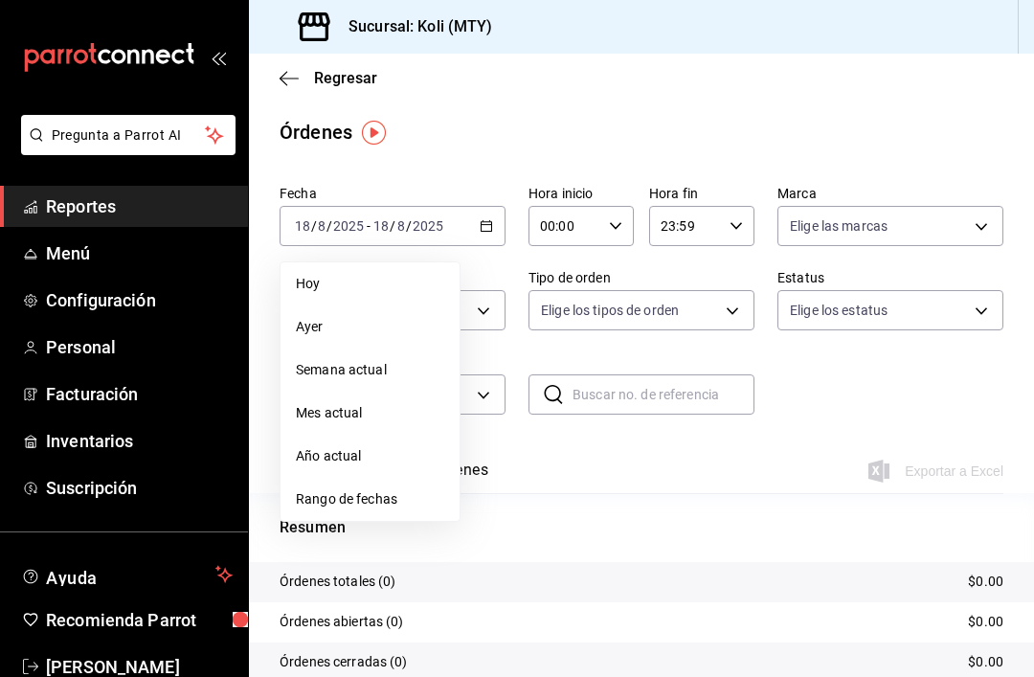
click at [394, 498] on span "Rango de fechas" at bounding box center [370, 499] width 148 height 20
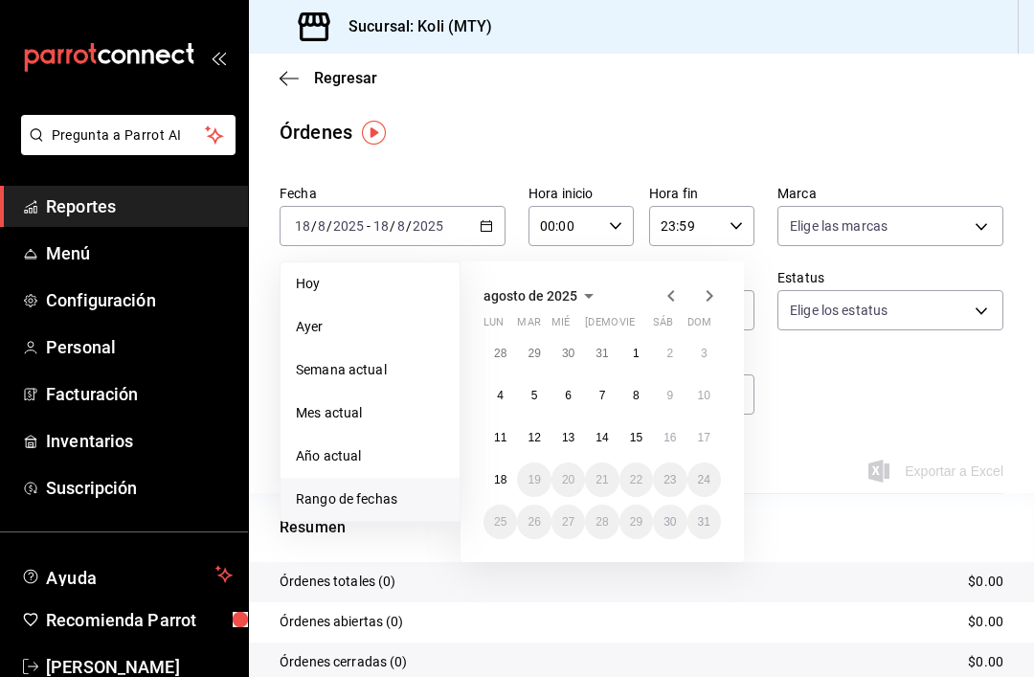
click at [490, 438] on button "11" at bounding box center [501, 437] width 34 height 34
click at [702, 436] on abbr "17" at bounding box center [704, 437] width 12 height 13
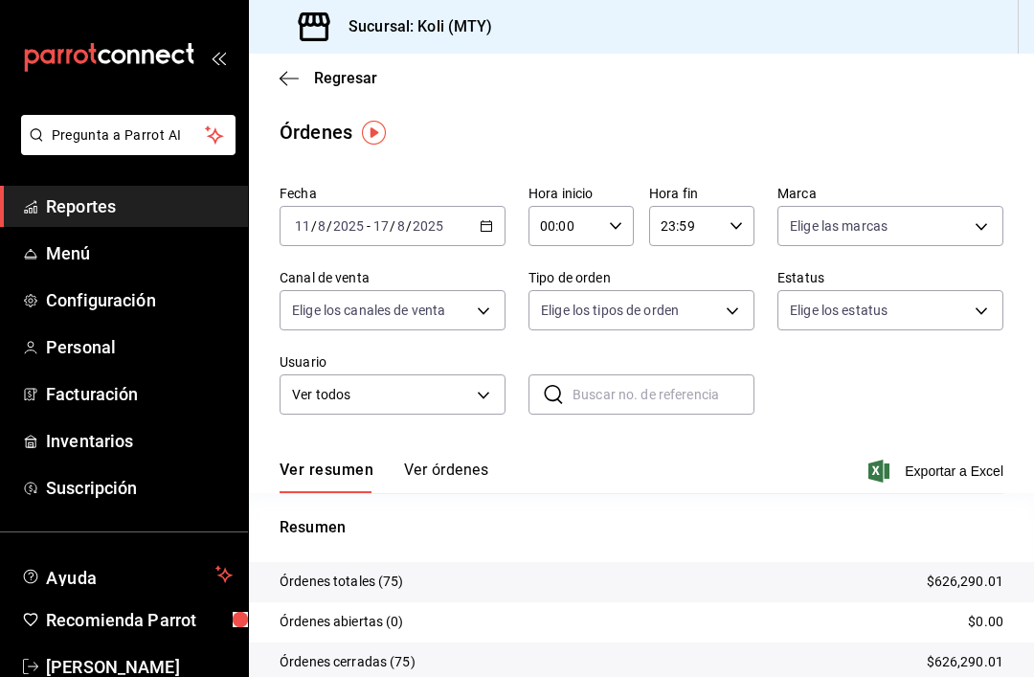
click at [915, 475] on span "Exportar a Excel" at bounding box center [938, 471] width 131 height 23
